Goal: Transaction & Acquisition: Purchase product/service

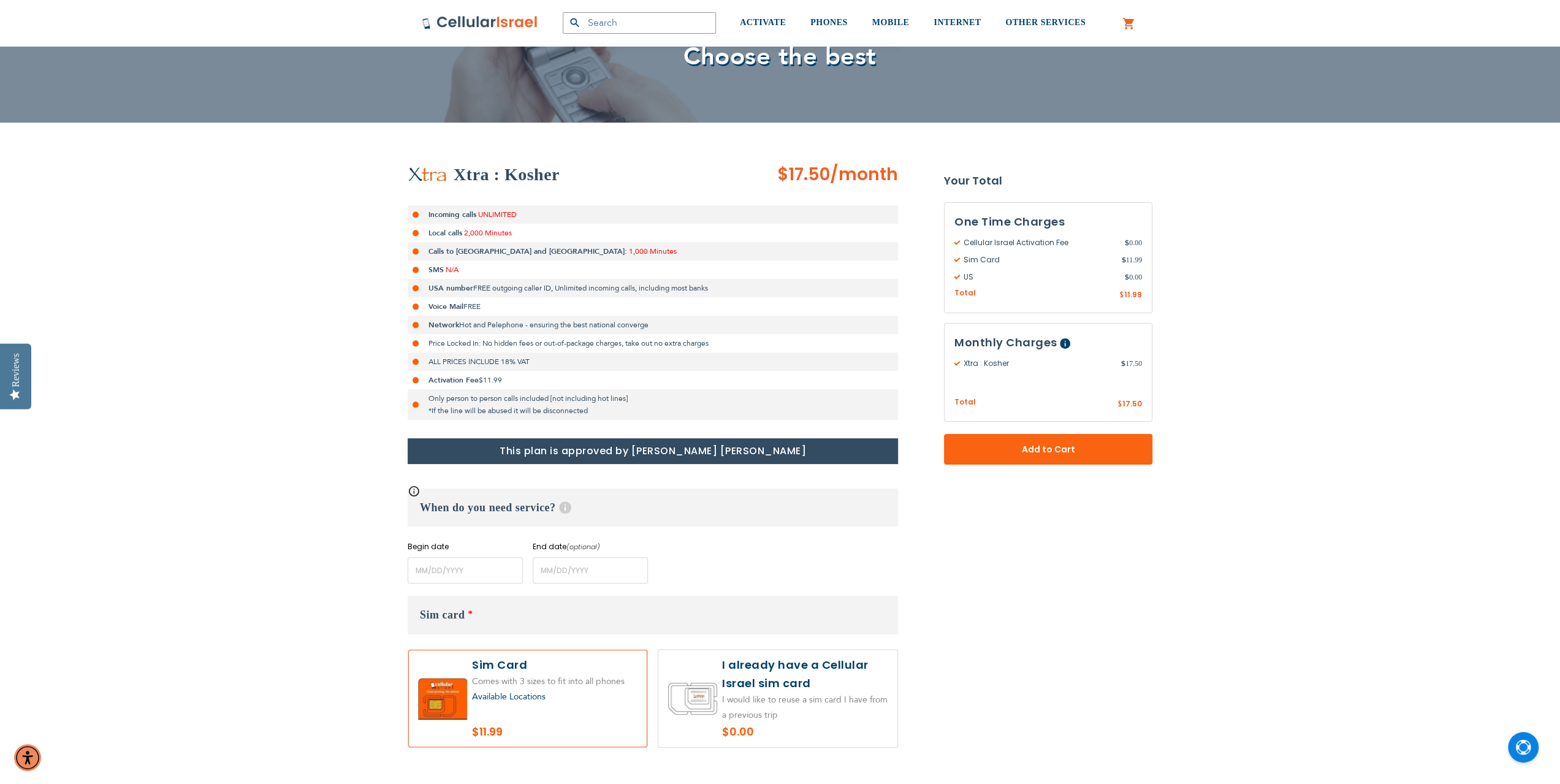
scroll to position [184, 0]
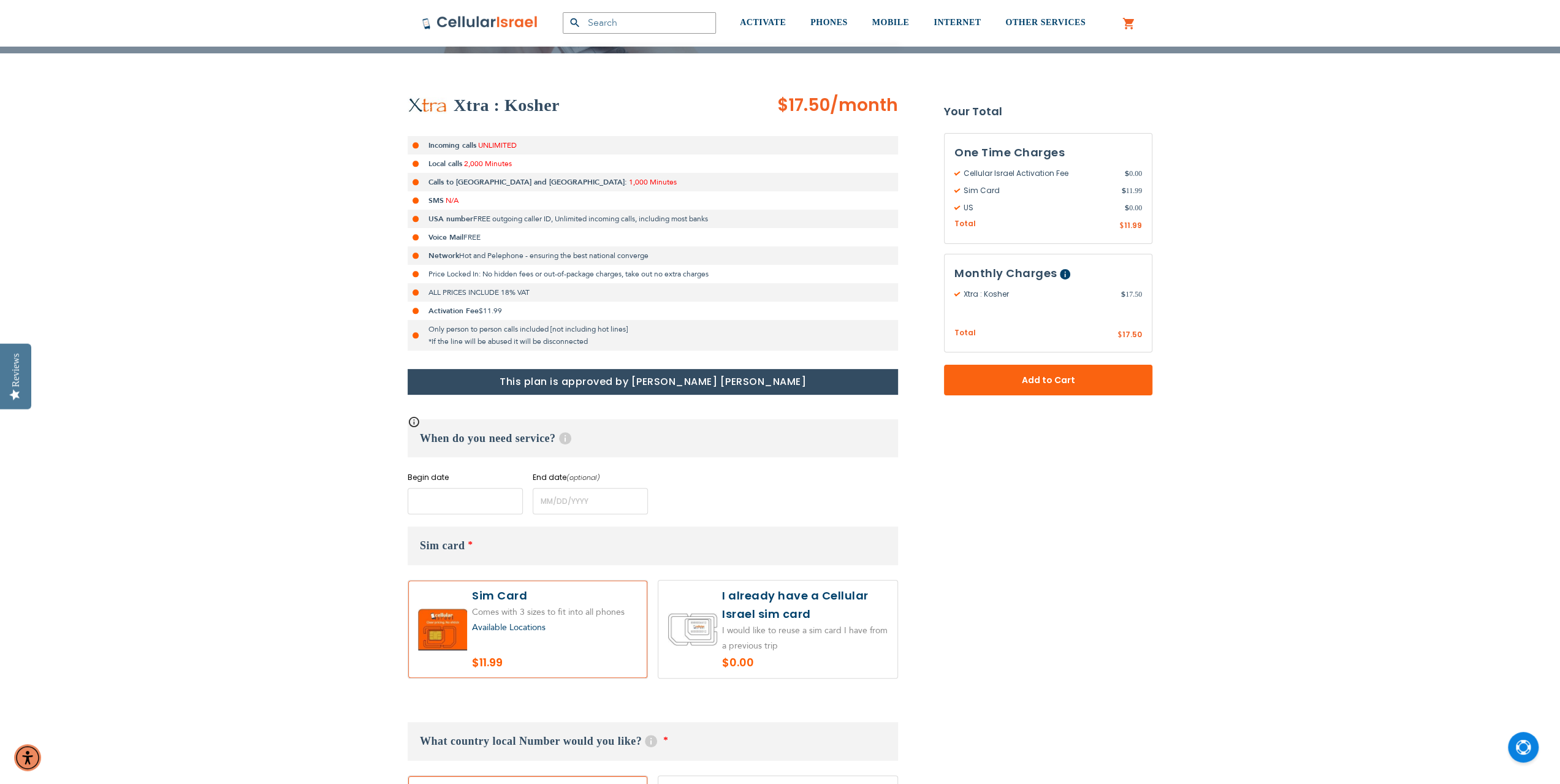
click at [473, 498] on input "name" at bounding box center [465, 501] width 115 height 27
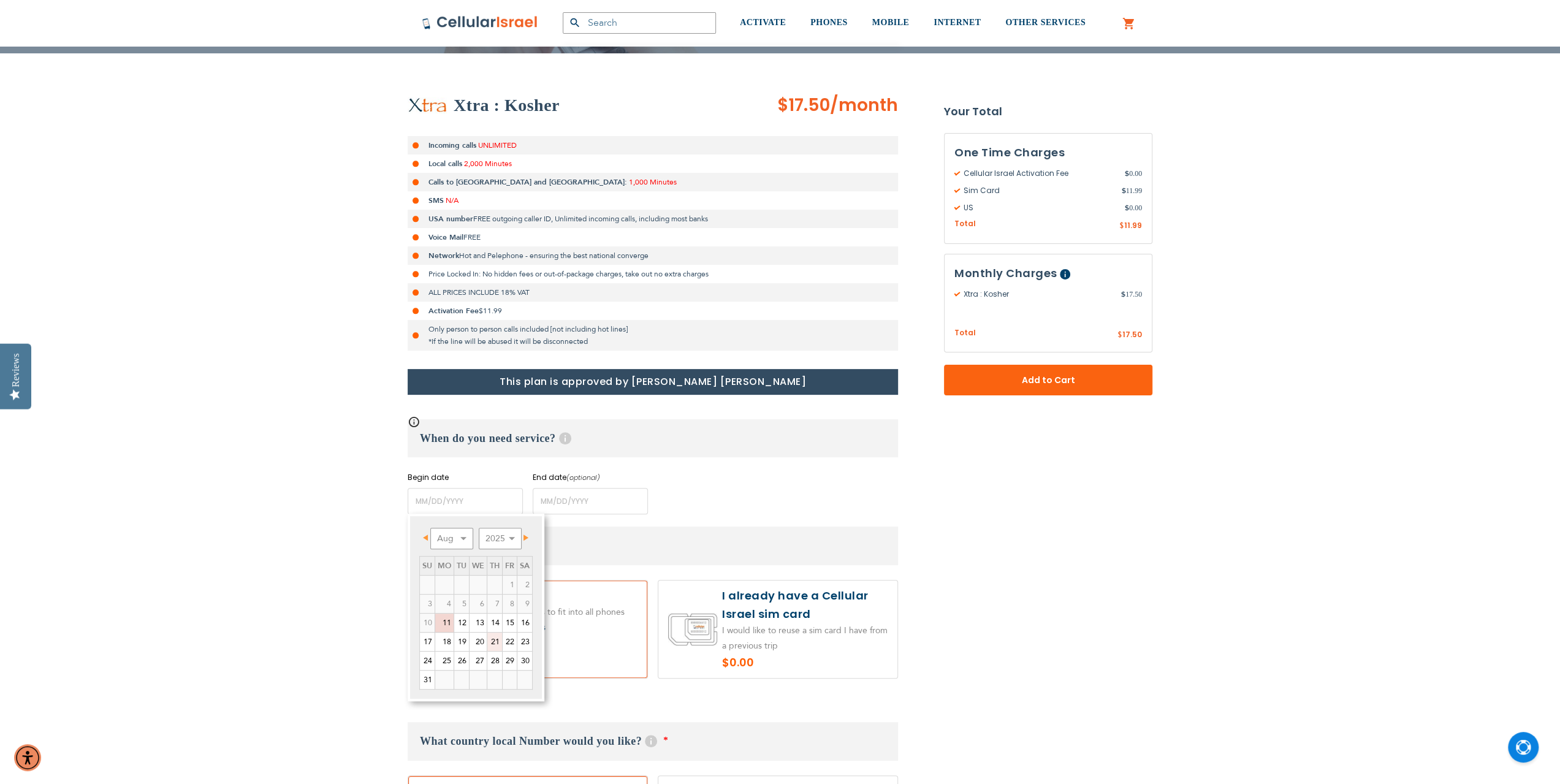
click at [495, 644] on link "21" at bounding box center [494, 641] width 14 height 18
type input "[DATE]"
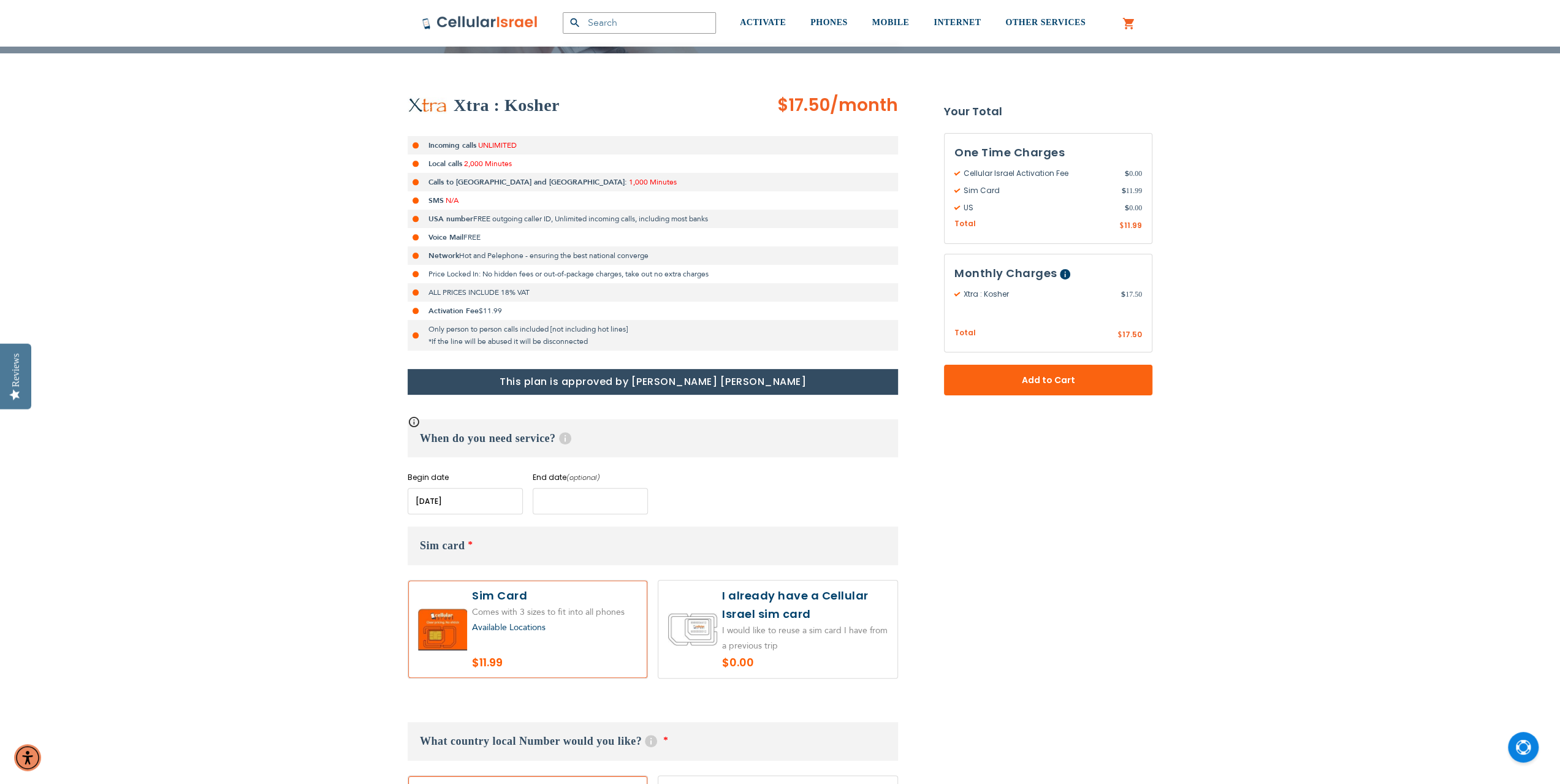
click at [556, 505] on input "name" at bounding box center [590, 501] width 115 height 27
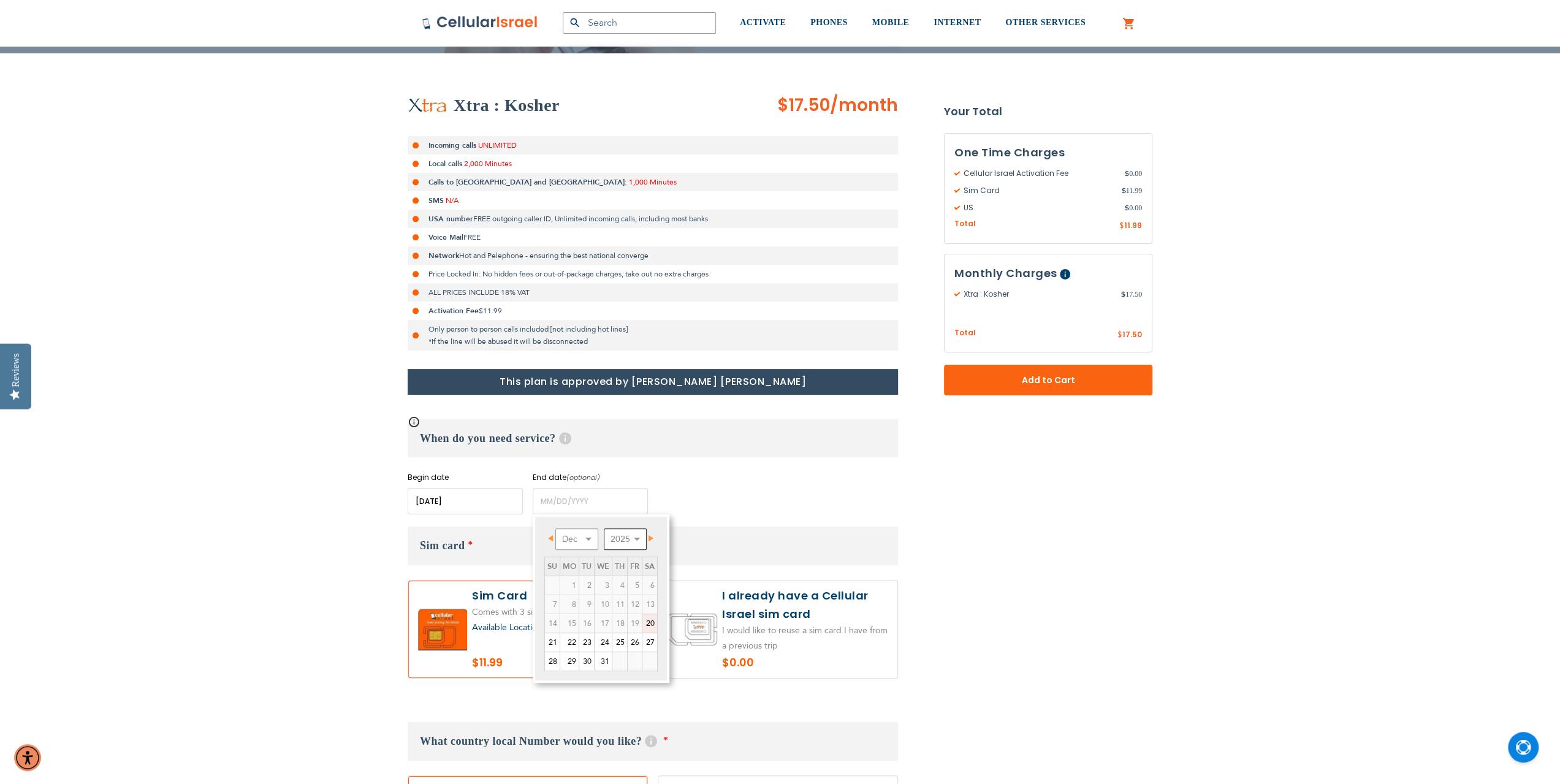
click at [634, 536] on select "2025 2026 2027 2028 2029 2030 2031 2032 2033 2034 2035" at bounding box center [625, 539] width 43 height 21
click at [589, 541] on select "Jan Feb Mar Apr May Jun [DATE] Aug Sep Oct Nov Dec" at bounding box center [576, 539] width 43 height 21
click at [637, 606] on link "13" at bounding box center [634, 604] width 14 height 18
type input "[DATE]"
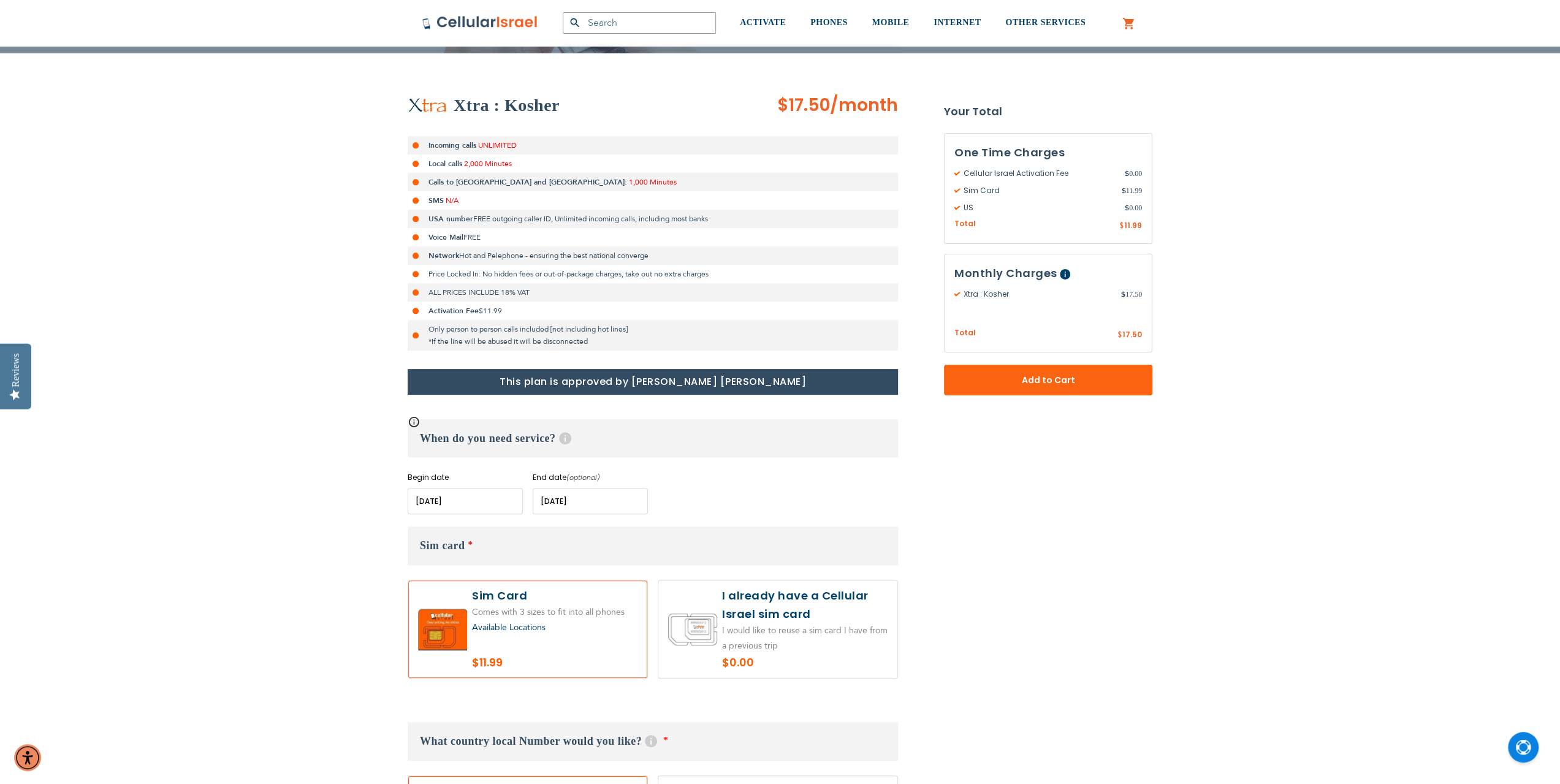
click at [517, 628] on span "Available Locations" at bounding box center [509, 628] width 73 height 11
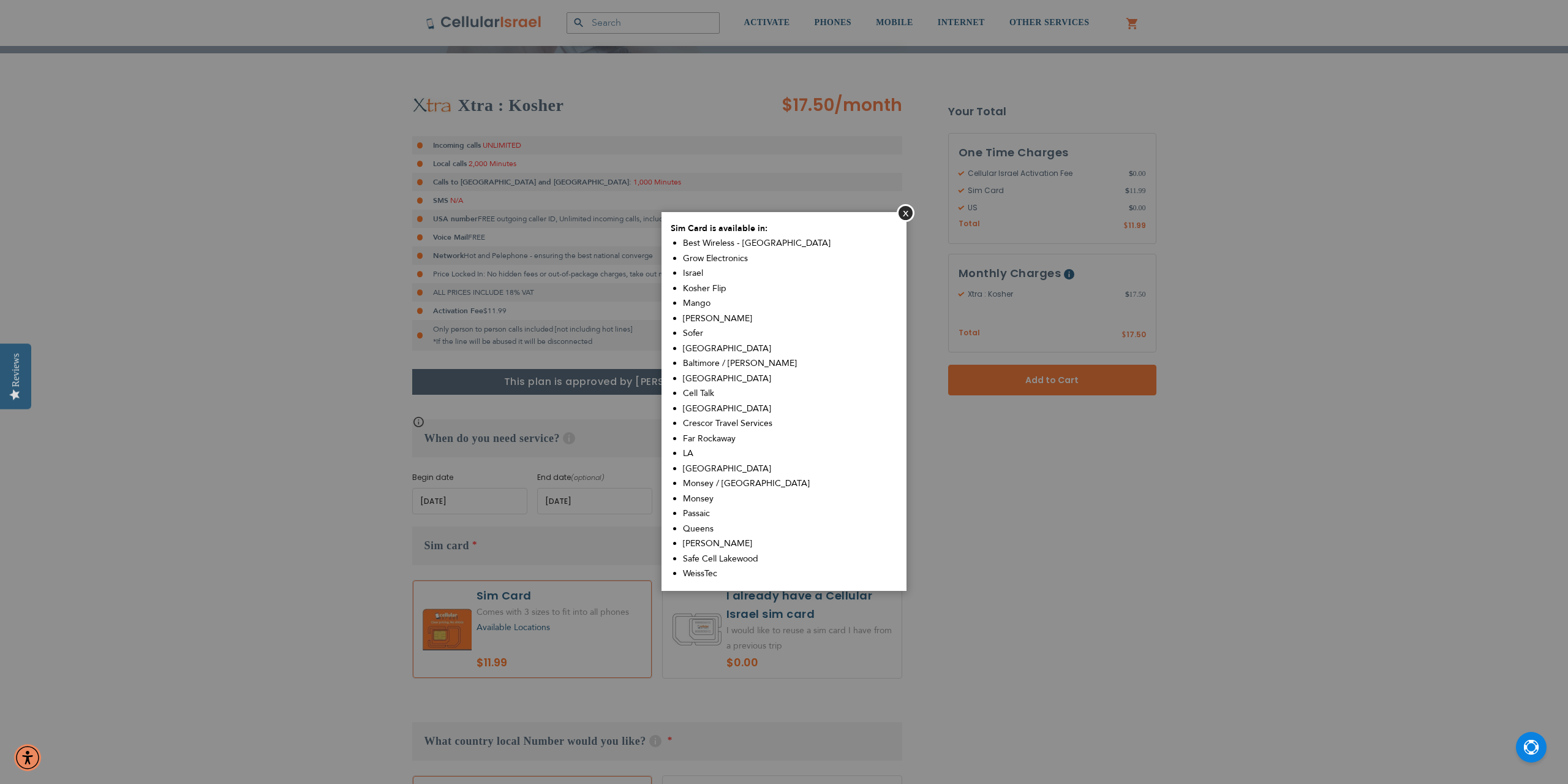
click at [692, 500] on span "Monsey" at bounding box center [698, 499] width 31 height 11
click at [904, 217] on button "Close" at bounding box center [906, 213] width 18 height 18
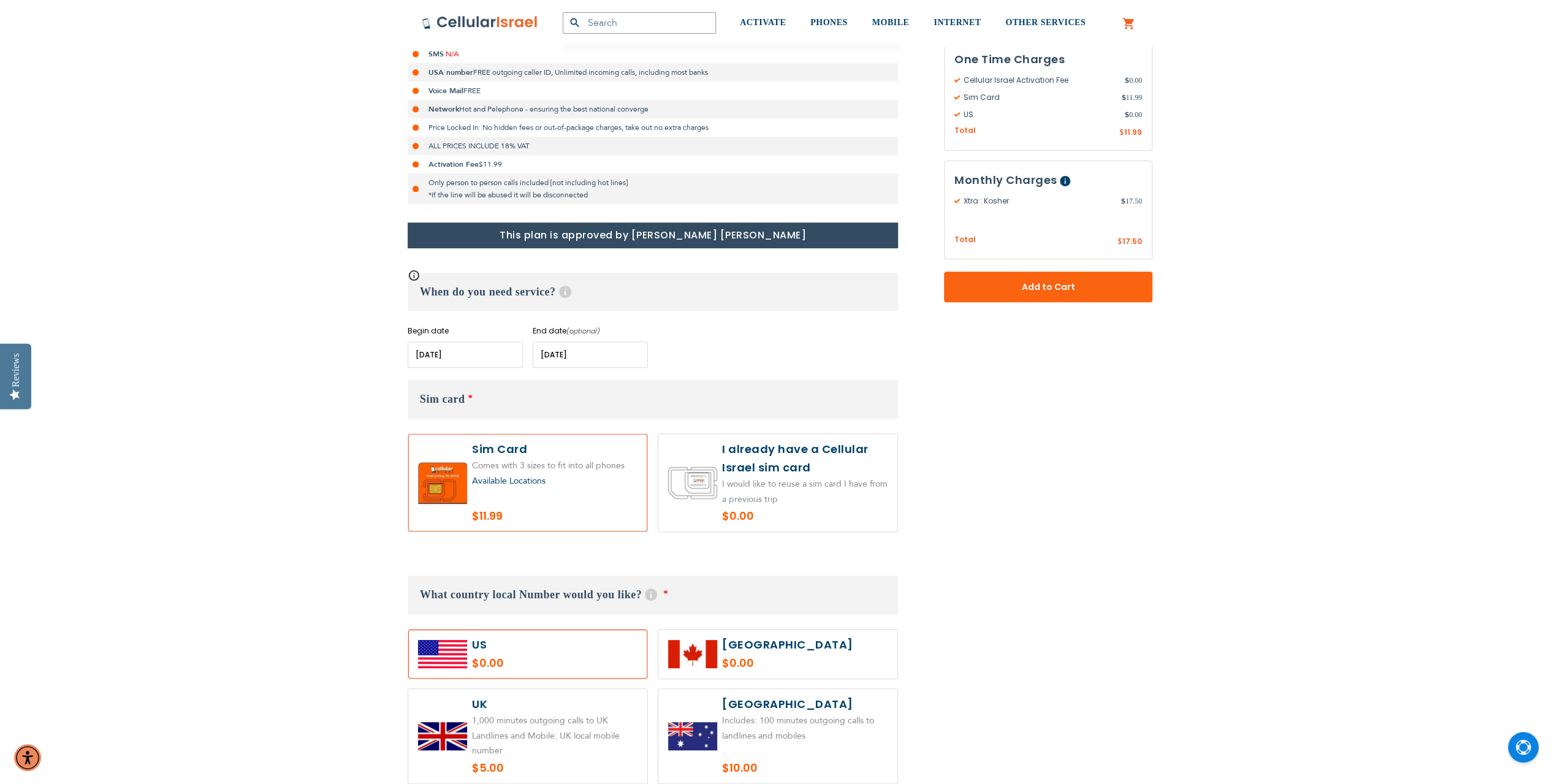
scroll to position [429, 0]
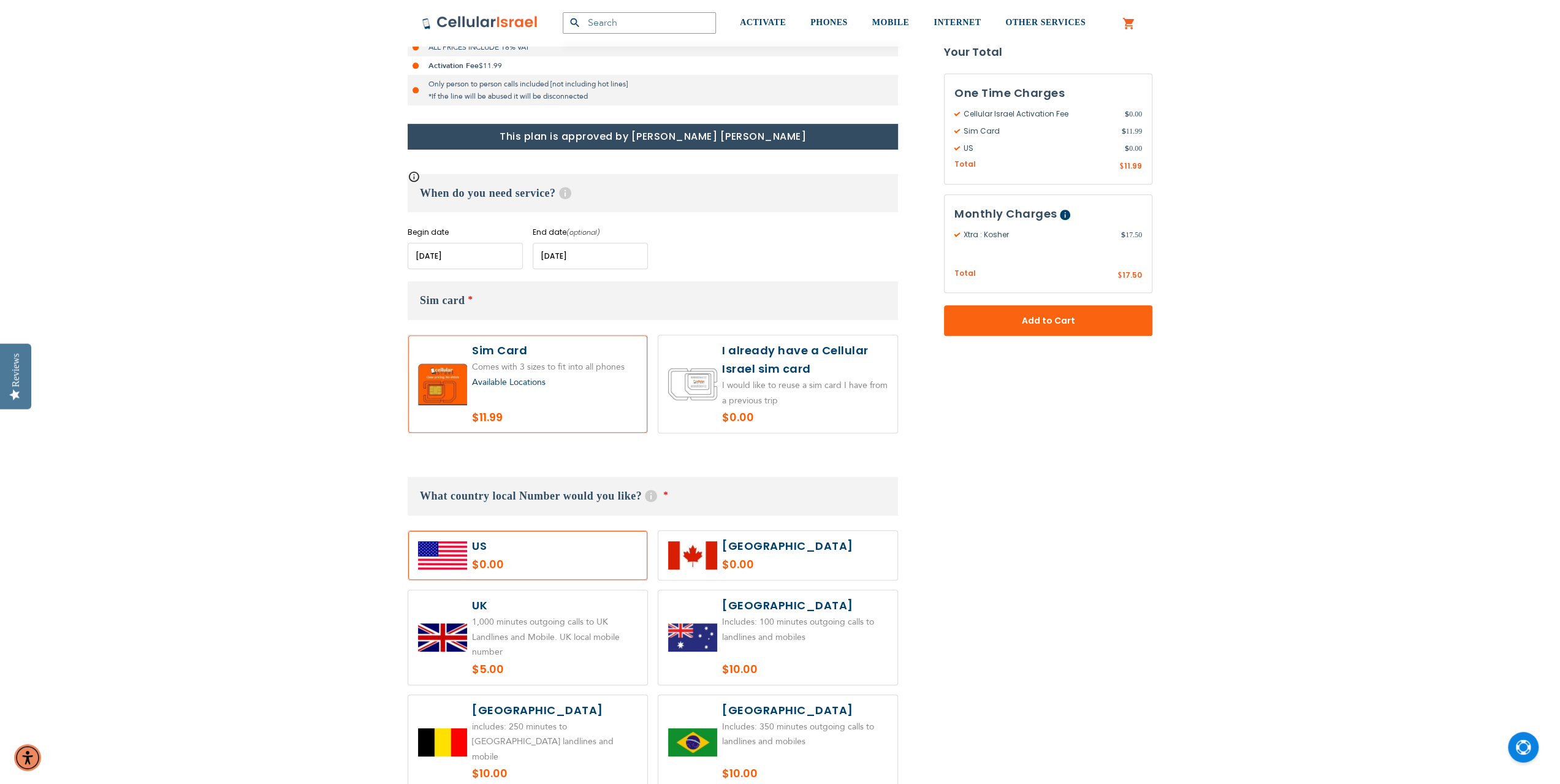
click at [551, 551] on label at bounding box center [528, 554] width 239 height 49
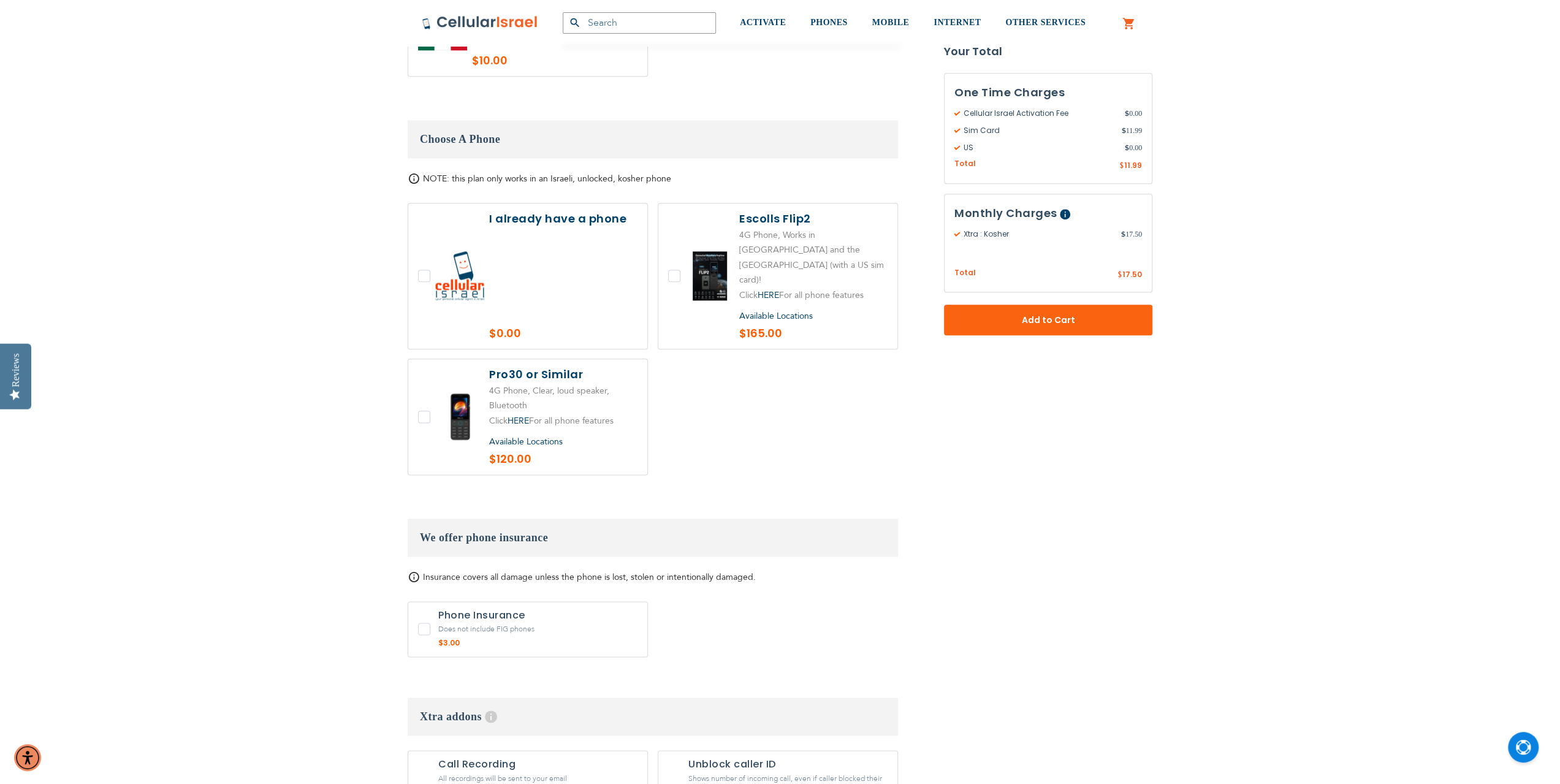
scroll to position [1287, 0]
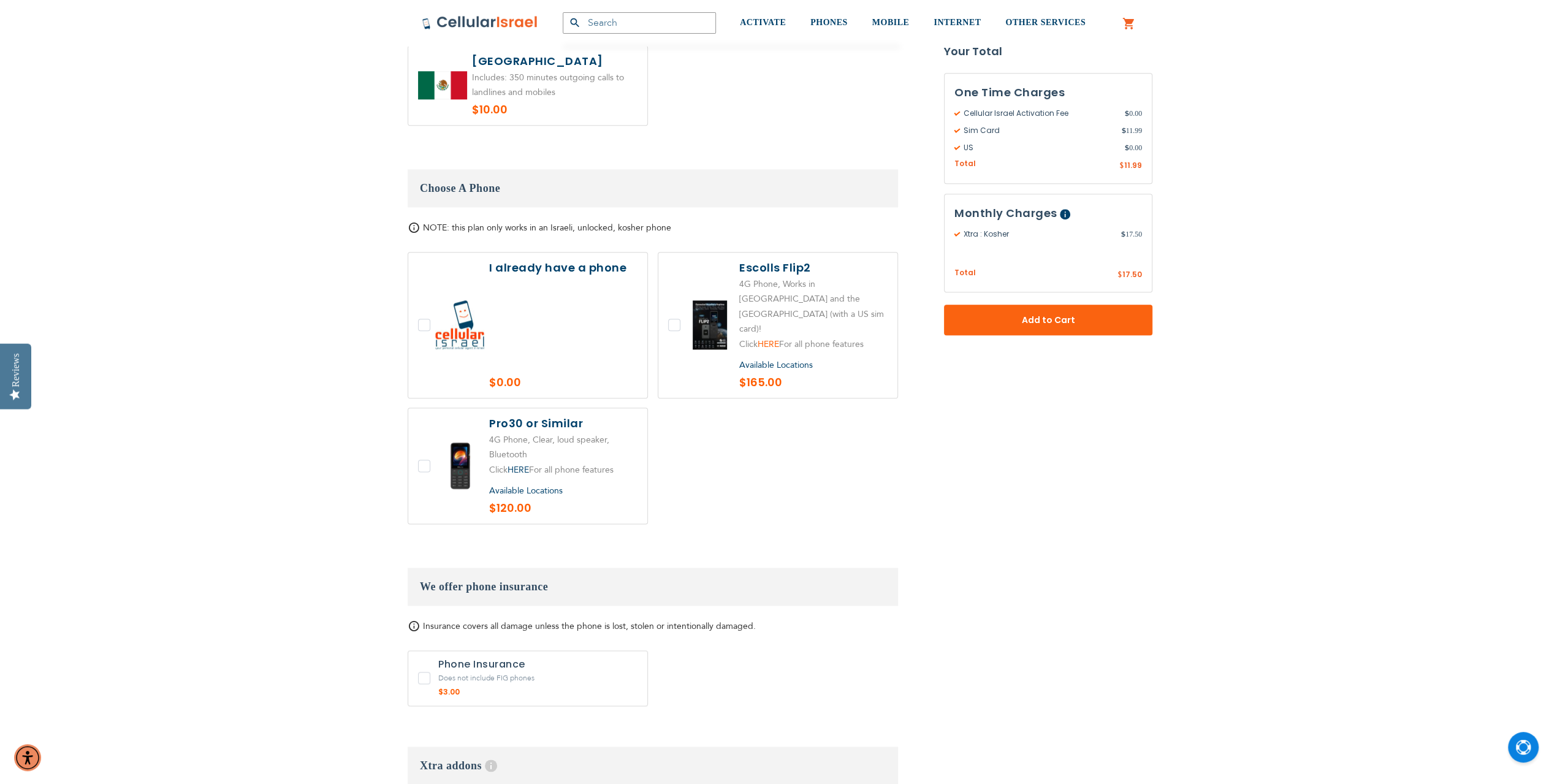
click at [773, 339] on link "HERE" at bounding box center [768, 344] width 21 height 11
click at [518, 464] on link "HERE" at bounding box center [518, 469] width 21 height 11
click at [1074, 330] on button "Add to Cart" at bounding box center [1049, 320] width 208 height 31
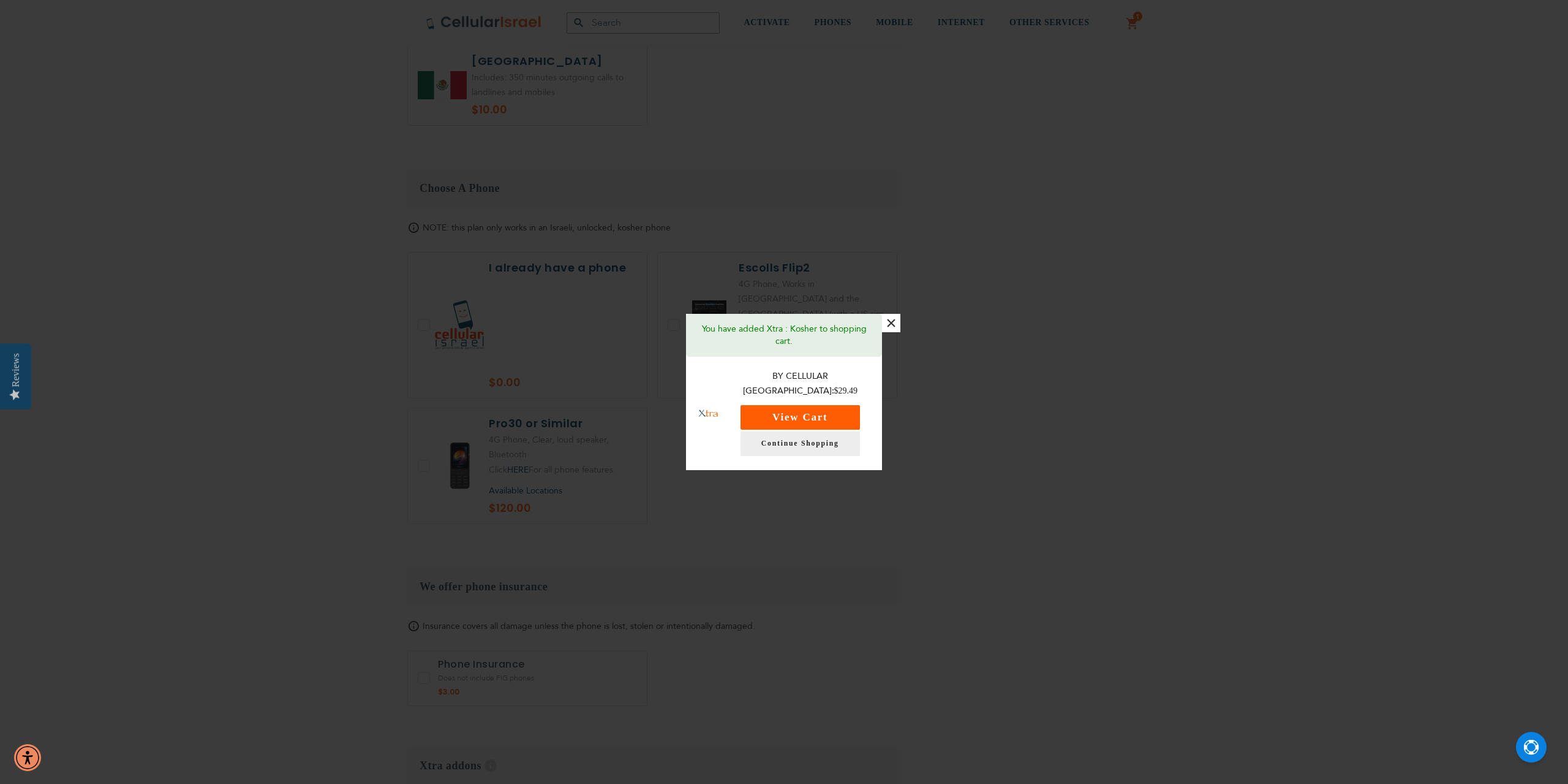
click at [842, 411] on button "View Cart" at bounding box center [800, 418] width 119 height 25
